Goal: Information Seeking & Learning: Compare options

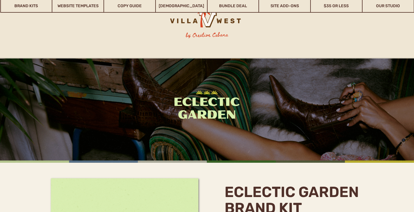
scroll to position [123, 0]
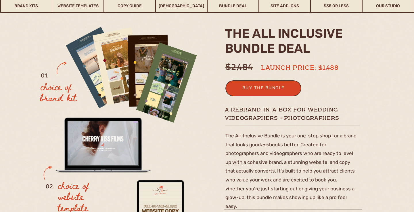
scroll to position [47, 0]
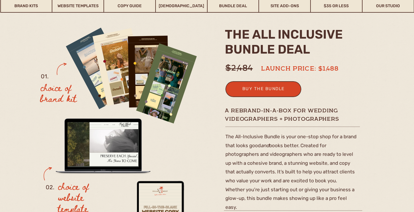
click at [346, 70] on h1 "launch price: $1,488" at bounding box center [305, 67] width 88 height 7
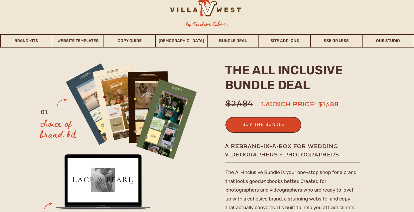
scroll to position [16, 0]
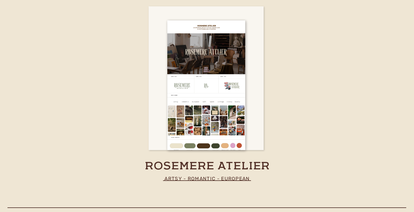
scroll to position [1769, 0]
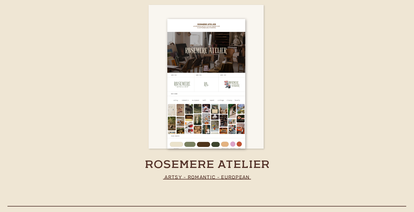
click at [125, 76] on h2 "stand out" at bounding box center [141, 84] width 153 height 28
click at [111, 74] on h2 "stand out" at bounding box center [141, 84] width 153 height 28
drag, startPoint x: 133, startPoint y: 165, endPoint x: 295, endPoint y: 166, distance: 162.5
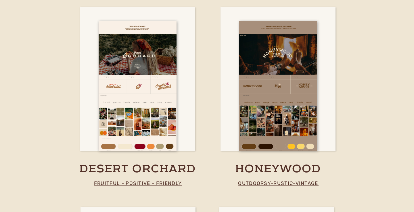
scroll to position [1368, 0]
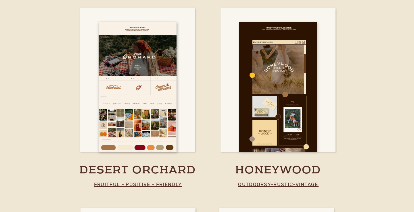
click at [302, 88] on div at bounding box center [278, 86] width 78 height 129
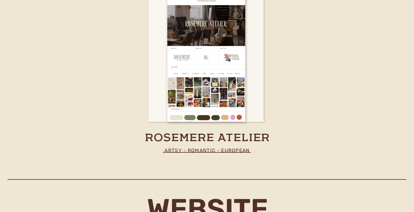
scroll to position [1797, 0]
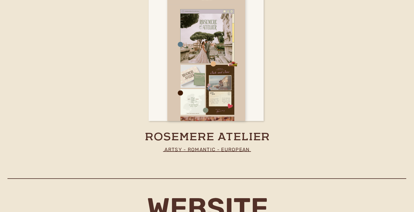
click at [212, 77] on div at bounding box center [206, 55] width 78 height 129
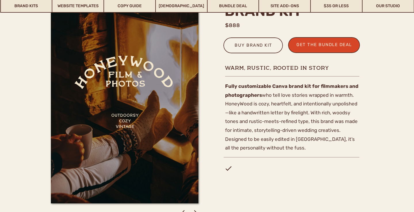
scroll to position [198, 0]
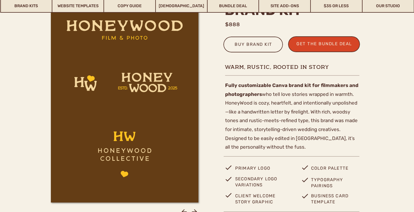
click at [336, 102] on p "Fully customizable Canva brand kit for filmmakers and photographers who tell lo…" at bounding box center [292, 113] width 134 height 65
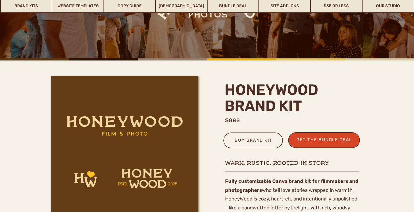
scroll to position [0, 0]
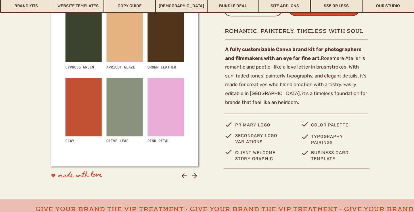
scroll to position [234, 0]
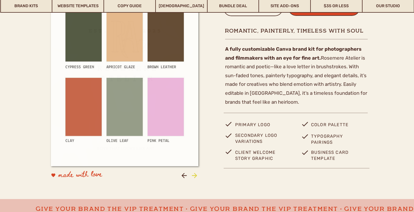
click at [193, 176] on icon at bounding box center [195, 175] width 8 height 8
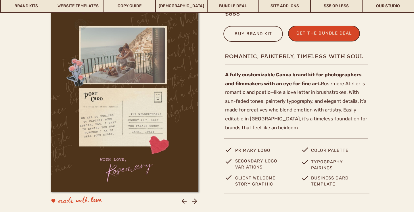
scroll to position [215, 0]
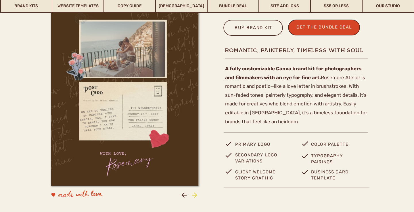
click at [195, 196] on icon at bounding box center [195, 195] width 8 height 8
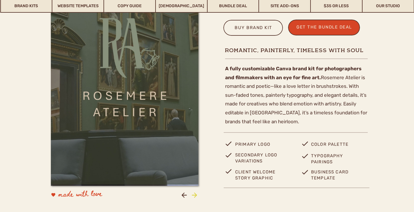
click at [195, 196] on icon at bounding box center [195, 195] width 8 height 8
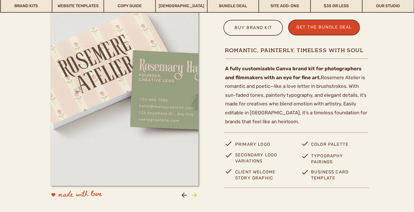
click at [195, 196] on icon at bounding box center [194, 194] width 5 height 5
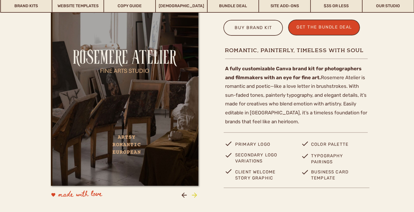
click at [195, 196] on icon at bounding box center [194, 194] width 5 height 5
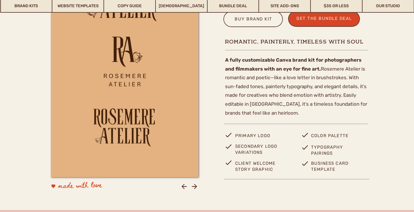
scroll to position [224, 0]
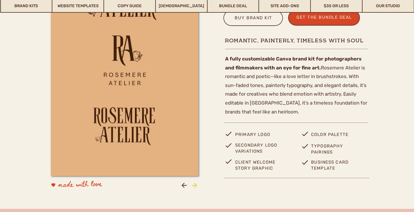
click at [197, 184] on icon at bounding box center [195, 185] width 8 height 8
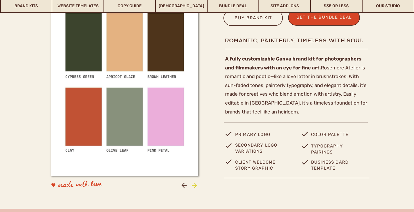
click at [197, 184] on icon at bounding box center [195, 185] width 8 height 8
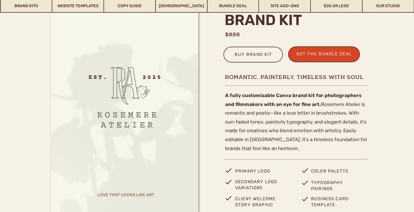
scroll to position [187, 0]
